Goal: Check status

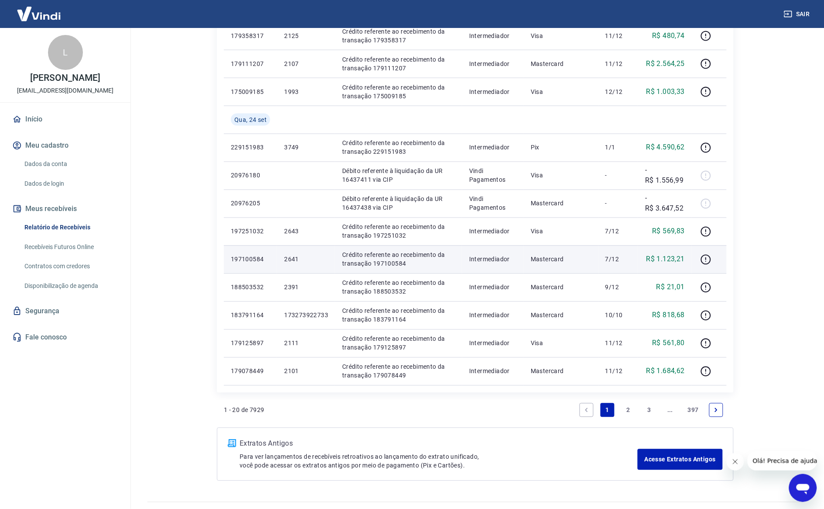
scroll to position [428, 0]
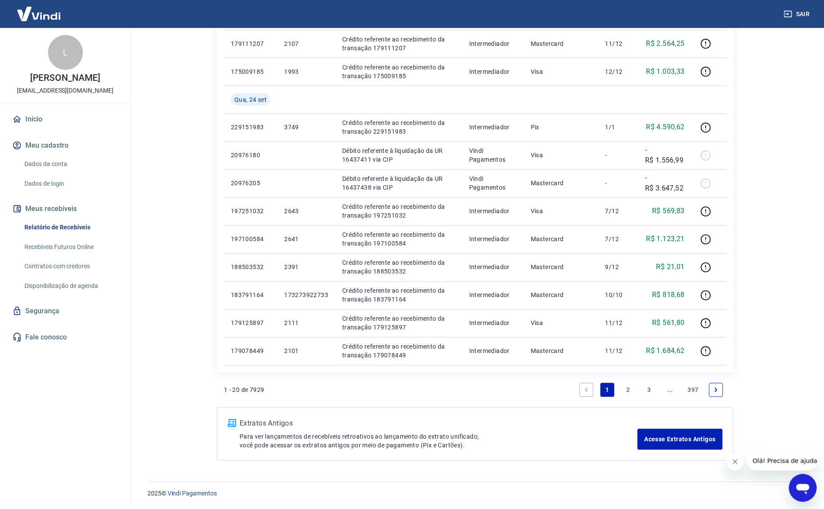
drag, startPoint x: 624, startPoint y: 392, endPoint x: 575, endPoint y: 280, distance: 122.0
click at [624, 392] on link "2" at bounding box center [629, 390] width 14 height 14
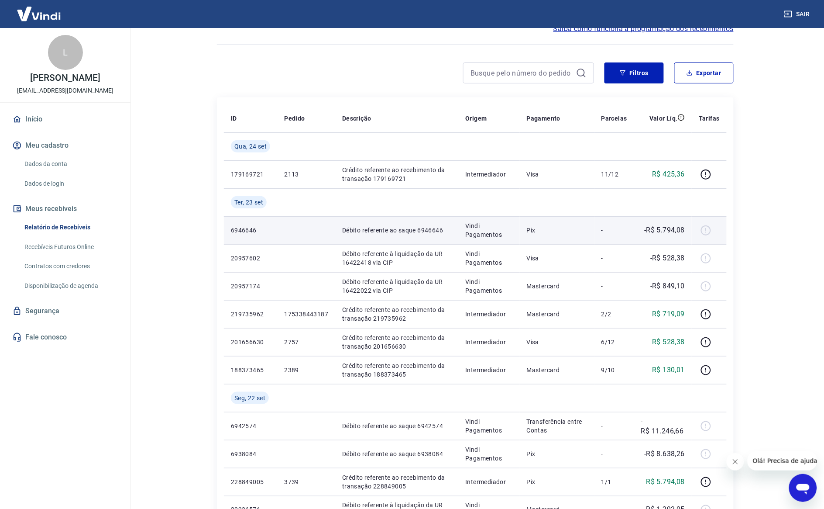
scroll to position [109, 0]
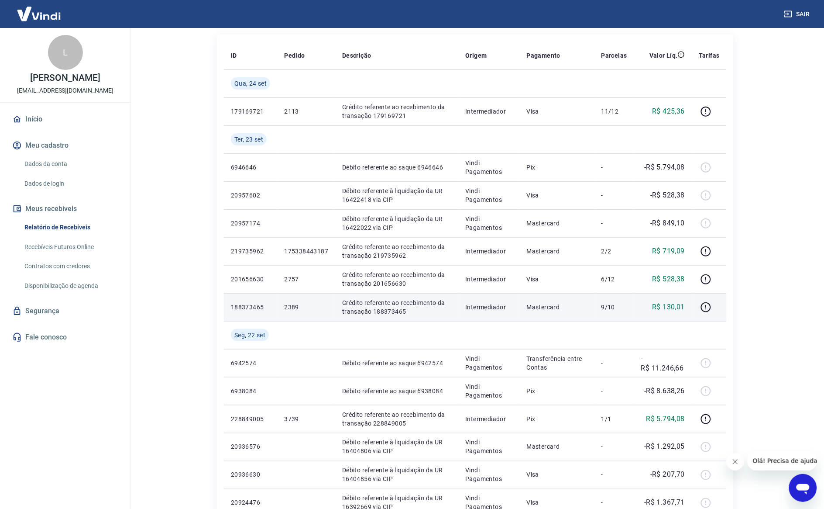
click at [291, 309] on p "2389" at bounding box center [306, 307] width 44 height 9
copy p "2389"
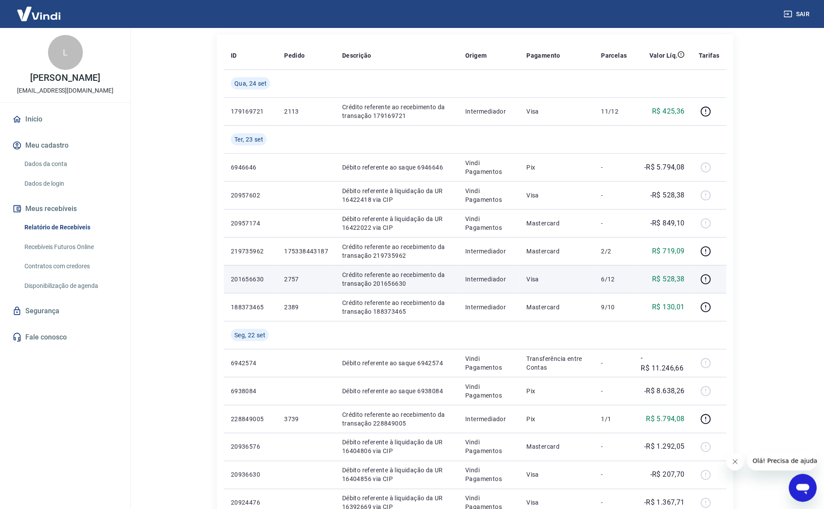
click at [295, 277] on p "2757" at bounding box center [306, 279] width 44 height 9
copy p "2757"
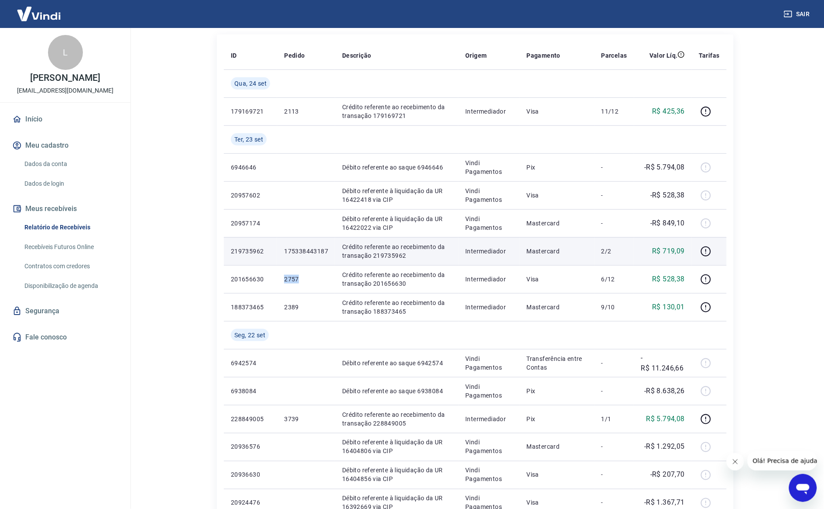
click at [290, 248] on p "175338443187" at bounding box center [306, 251] width 44 height 9
click at [291, 248] on p "175338443187" at bounding box center [306, 251] width 44 height 9
click at [291, 247] on p "175338443187" at bounding box center [306, 251] width 44 height 9
copy p "175338443187"
